Goal: Task Accomplishment & Management: Complete application form

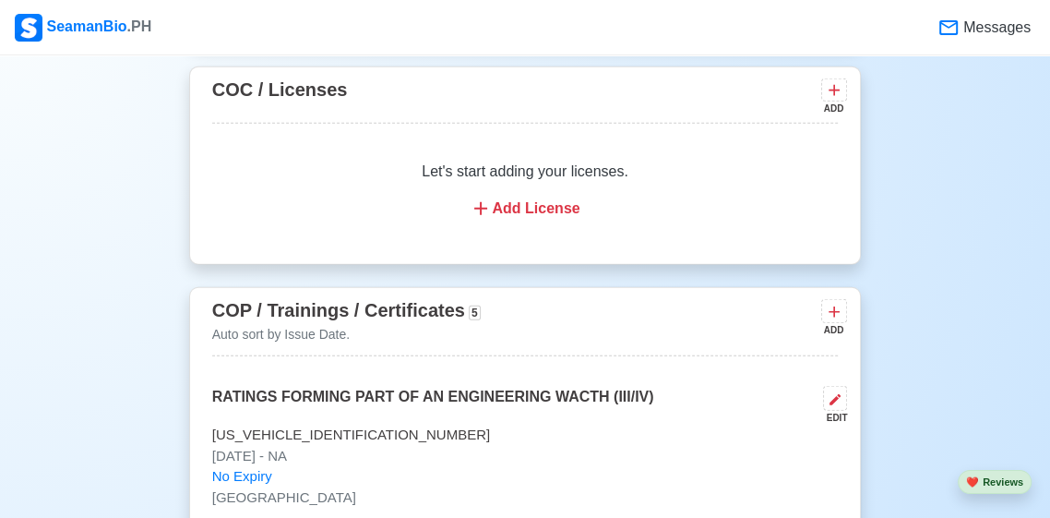
scroll to position [3178, 0]
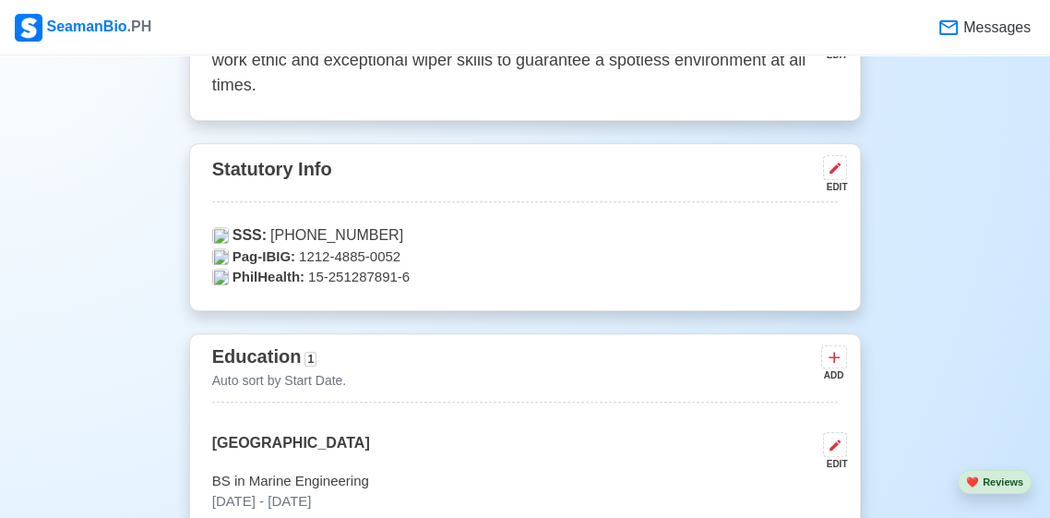
click at [91, 40] on div "SeamanBio .PH" at bounding box center [83, 28] width 137 height 28
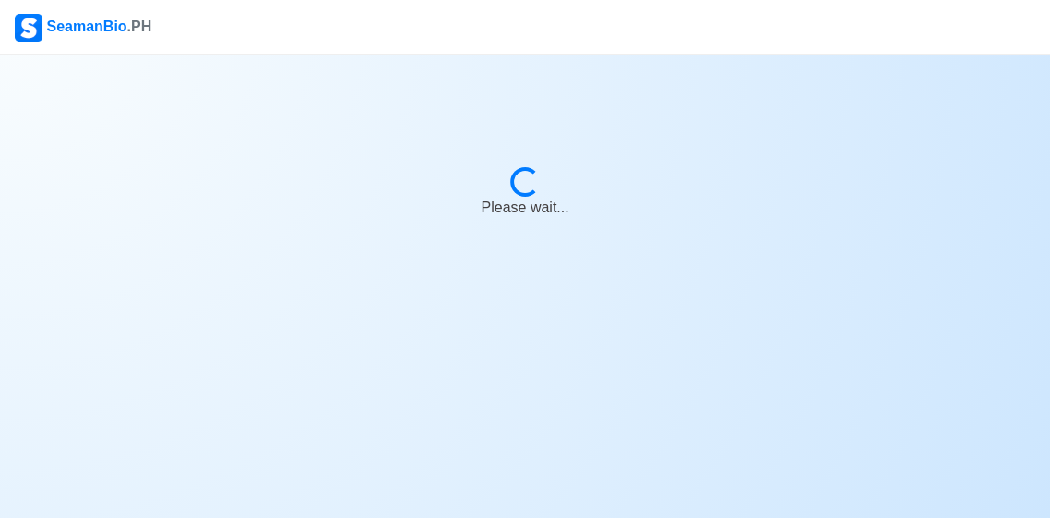
scroll to position [0, 0]
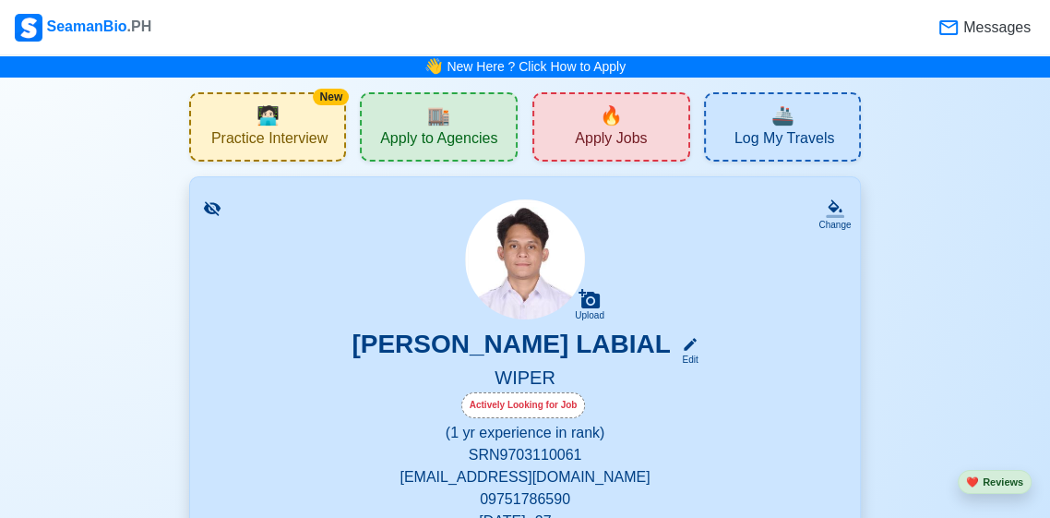
click at [971, 37] on span "Messages" at bounding box center [995, 28] width 71 height 22
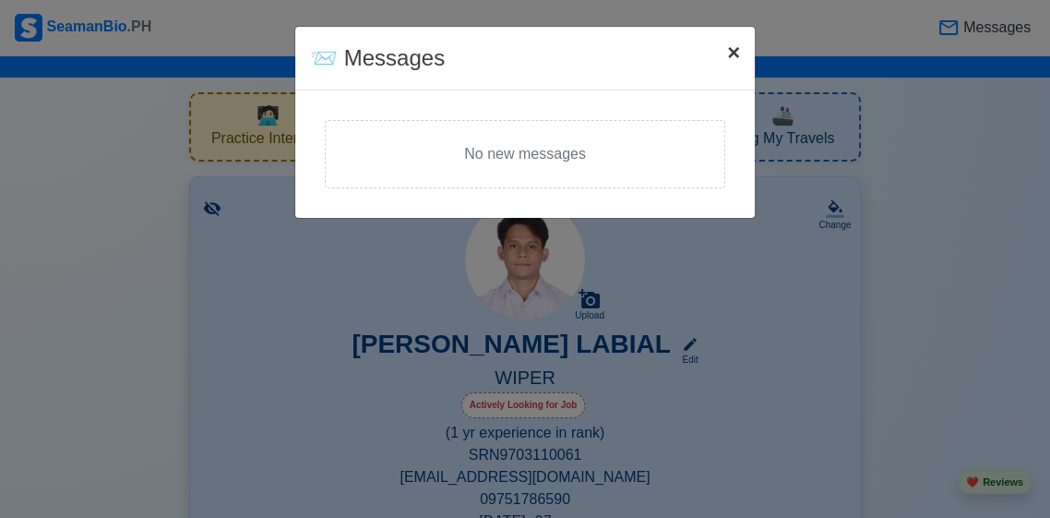
click at [724, 62] on button "× Close" at bounding box center [733, 53] width 42 height 52
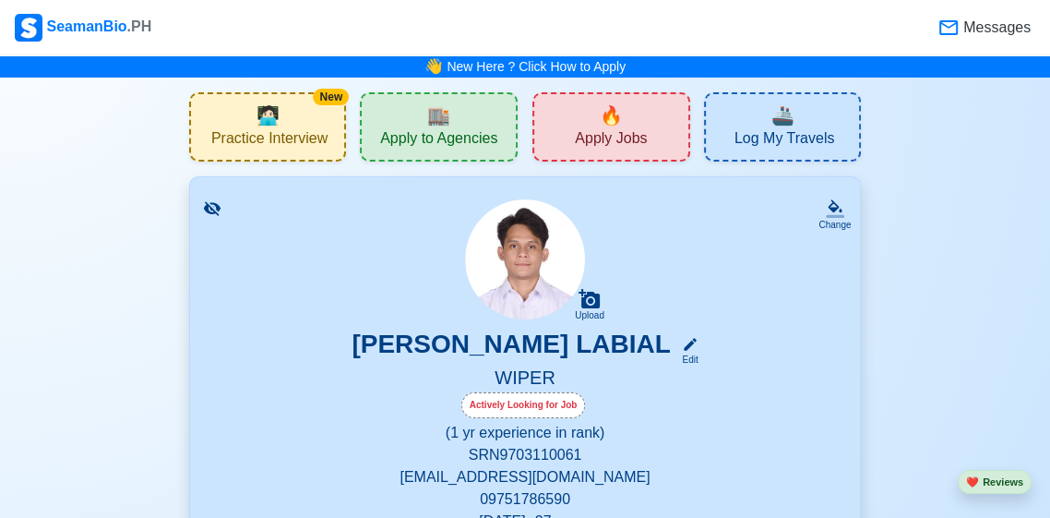
click at [426, 136] on span "Apply to Agencies" at bounding box center [438, 140] width 117 height 23
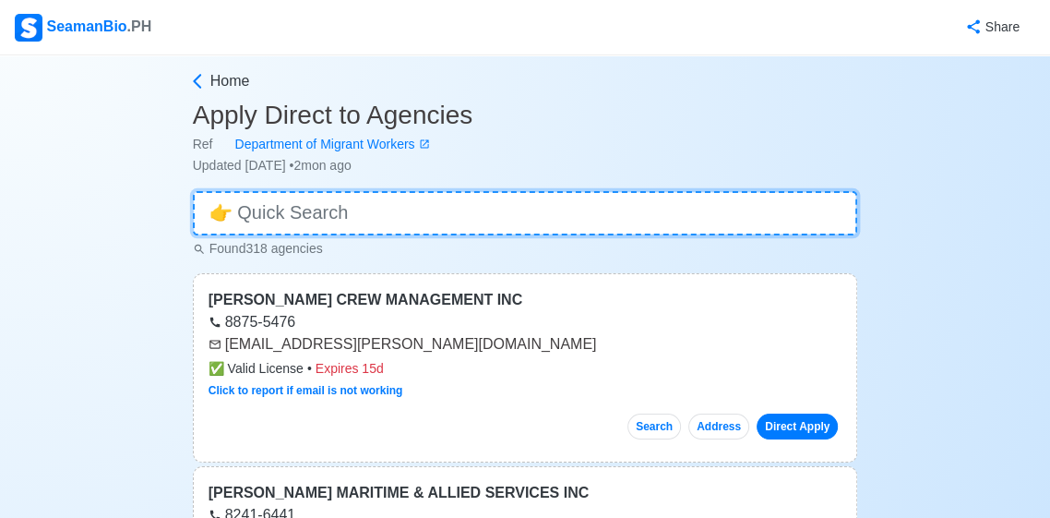
click at [364, 212] on input at bounding box center [525, 213] width 665 height 44
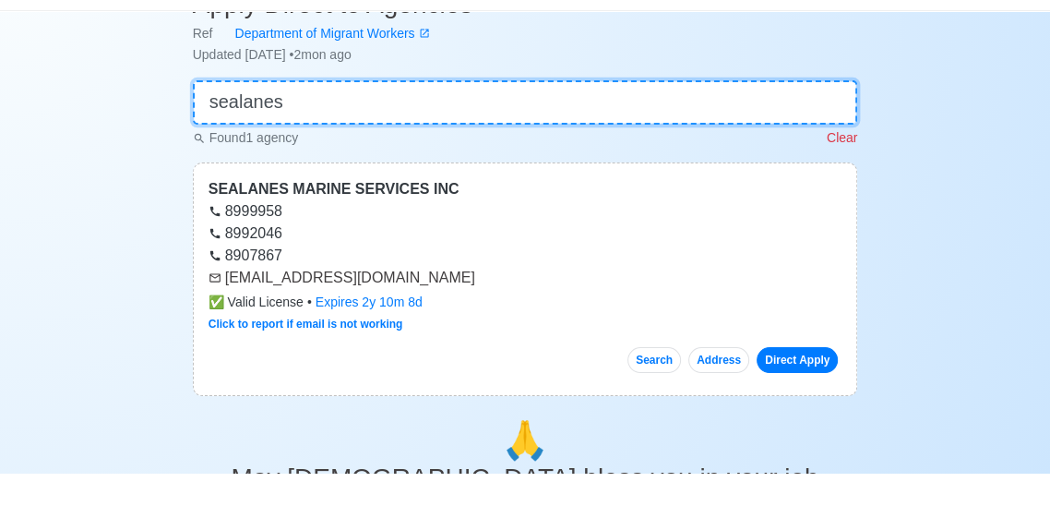
scroll to position [68, 0]
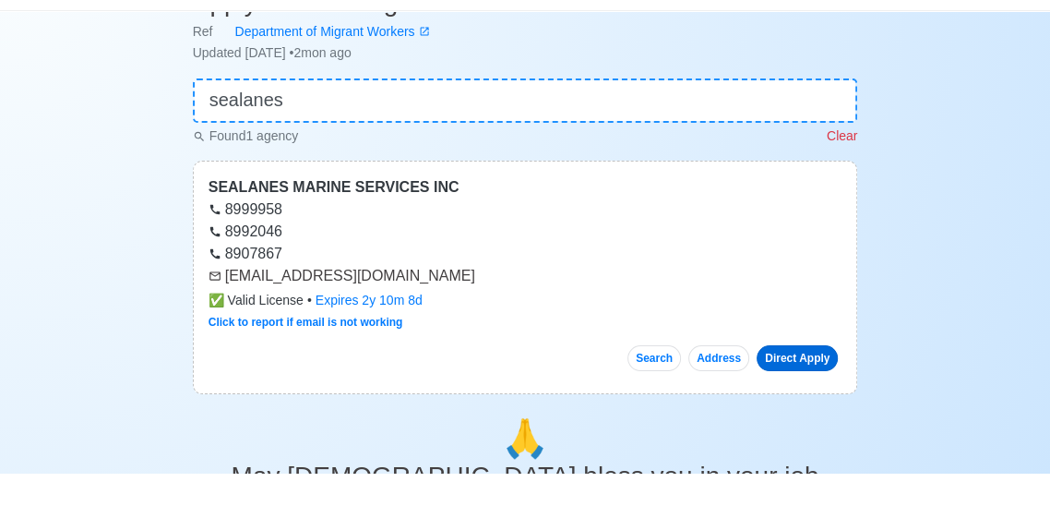
click at [808, 407] on link "Direct Apply" at bounding box center [797, 402] width 81 height 26
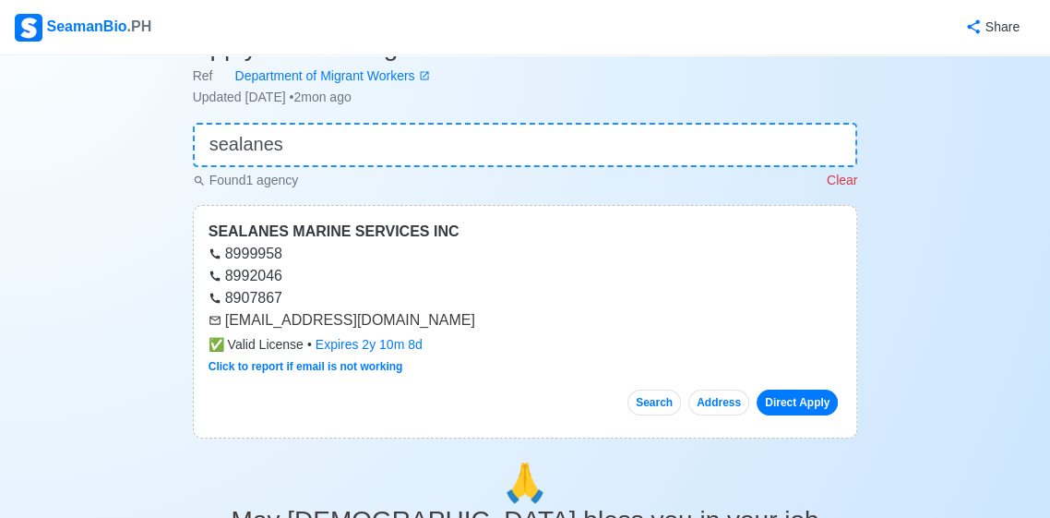
click at [223, 237] on div "SEALANES MARINE SERVICES INC" at bounding box center [526, 232] width 634 height 22
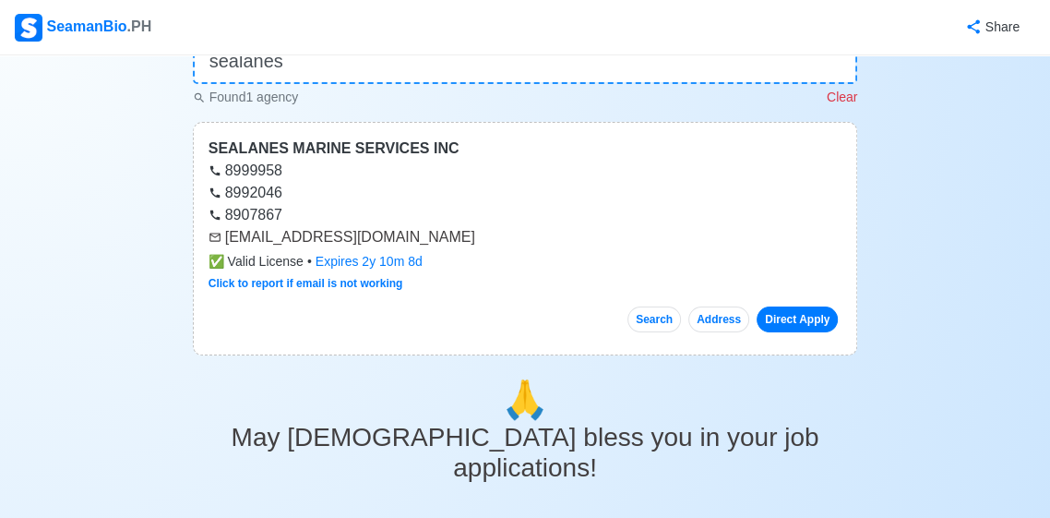
scroll to position [91, 0]
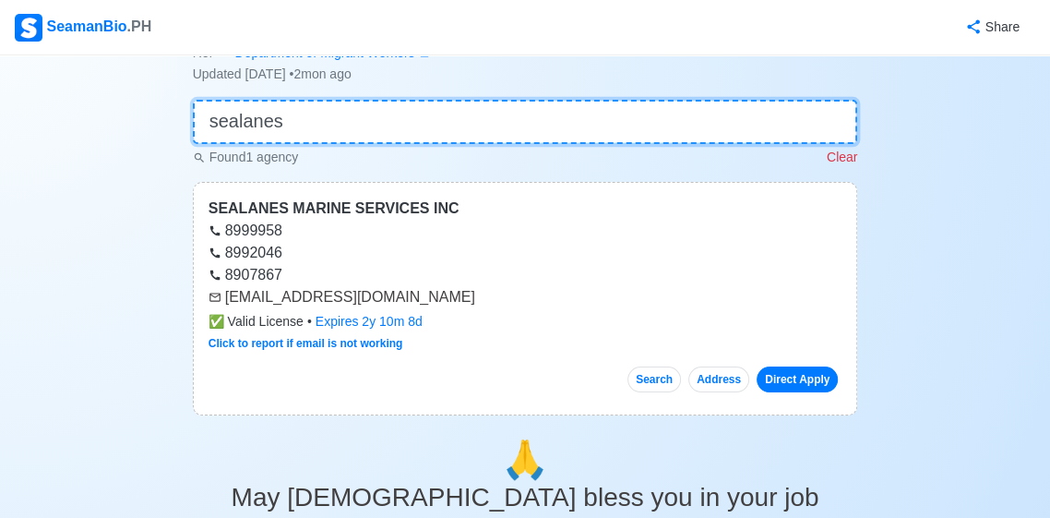
click at [313, 110] on input "sealanes" at bounding box center [525, 122] width 665 height 44
type input "s"
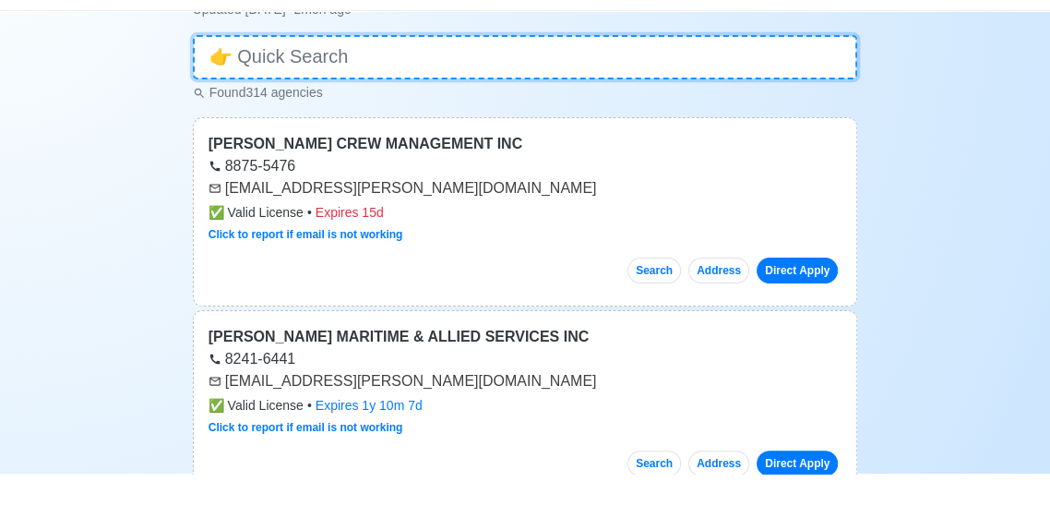
scroll to position [123, 0]
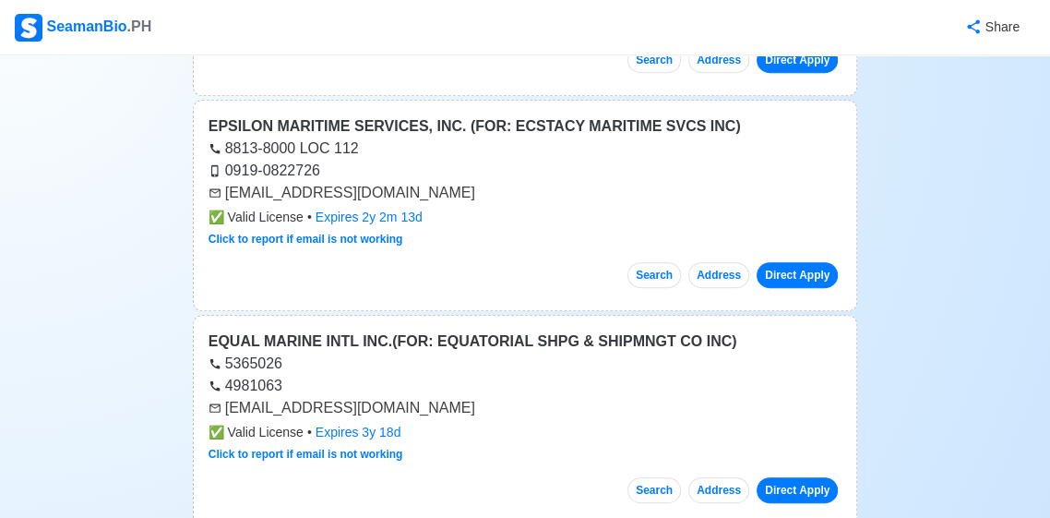
click at [83, 37] on div "SeamanBio .PH" at bounding box center [83, 28] width 137 height 28
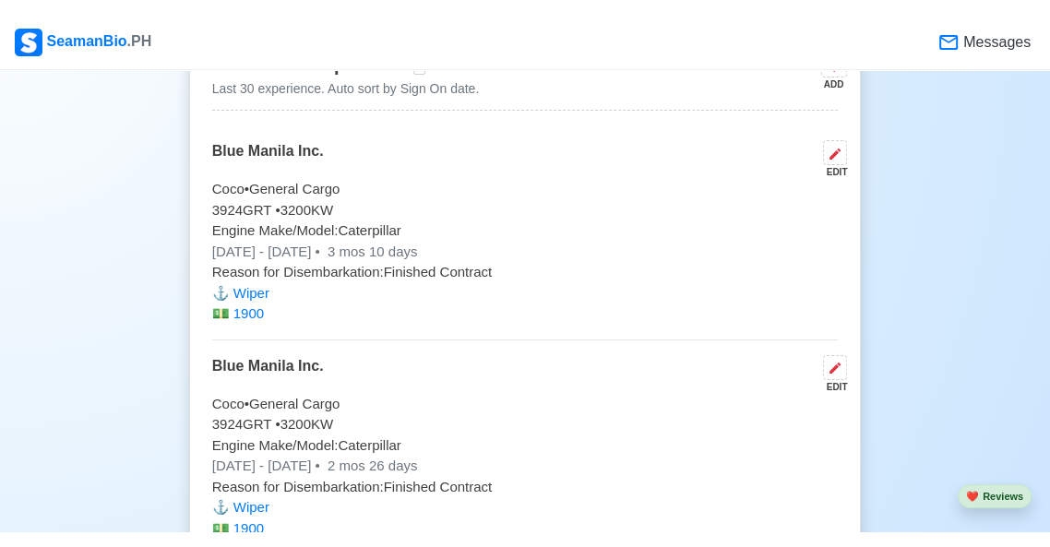
scroll to position [4312, 0]
